Goal: Task Accomplishment & Management: Manage account settings

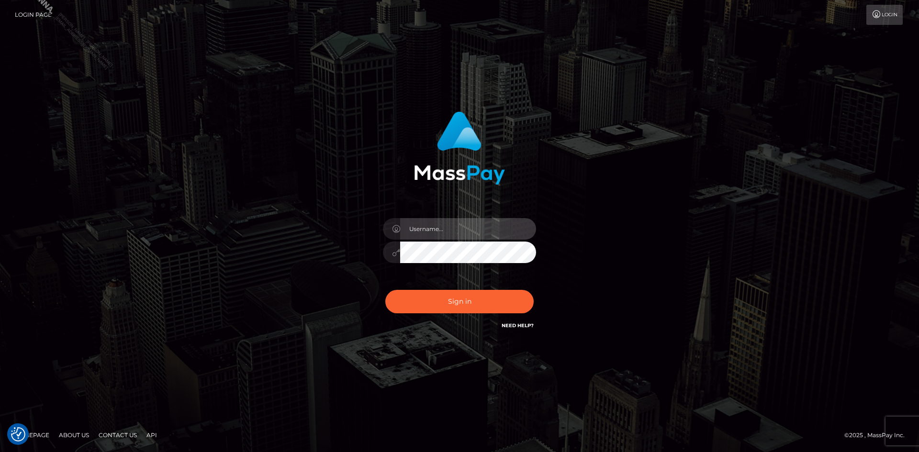
type input "Marco.Spree"
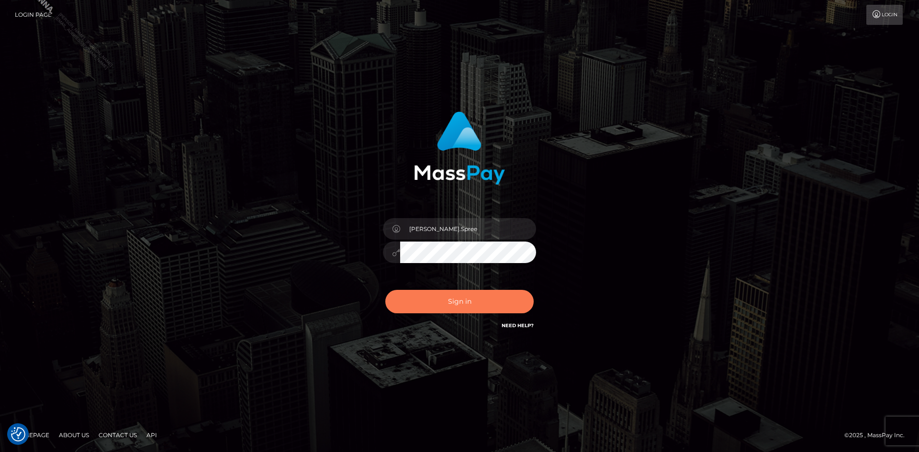
click at [477, 307] on button "Sign in" at bounding box center [459, 301] width 148 height 23
click at [460, 301] on button "Sign in" at bounding box center [459, 301] width 148 height 23
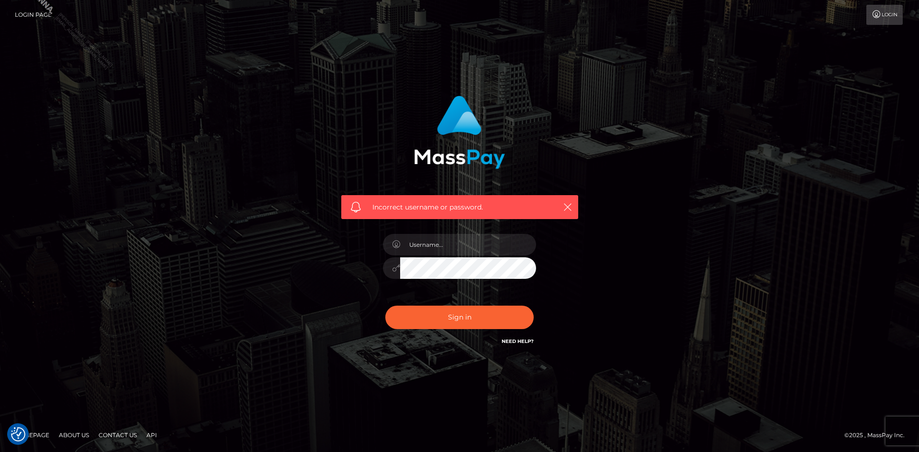
click at [446, 235] on div at bounding box center [460, 263] width 168 height 73
click at [451, 244] on input "text" at bounding box center [468, 245] width 136 height 22
type input "Marco.Spree"
click at [468, 316] on button "Sign in" at bounding box center [459, 317] width 148 height 23
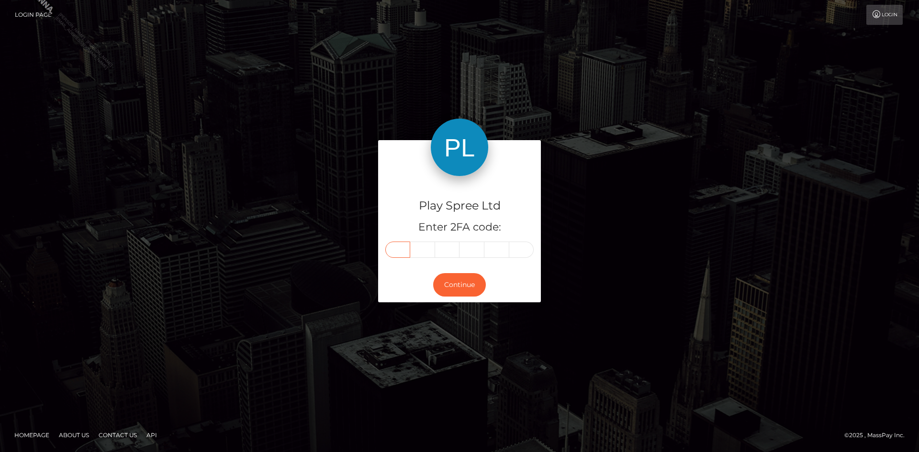
click at [403, 248] on input "text" at bounding box center [397, 250] width 25 height 16
paste input "7"
type input "7"
type input "0"
type input "7"
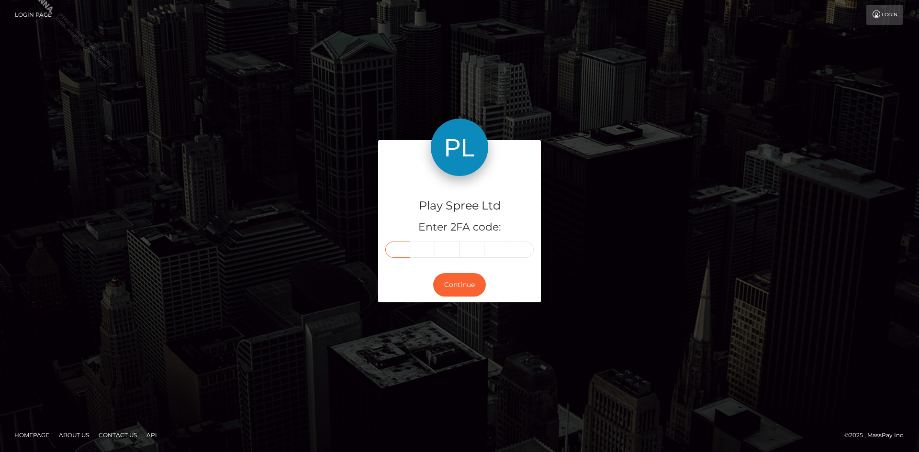
type input "3"
type input "5"
type input "4"
click at [462, 283] on button "Continue" at bounding box center [459, 284] width 53 height 23
